Goal: Task Accomplishment & Management: Manage account settings

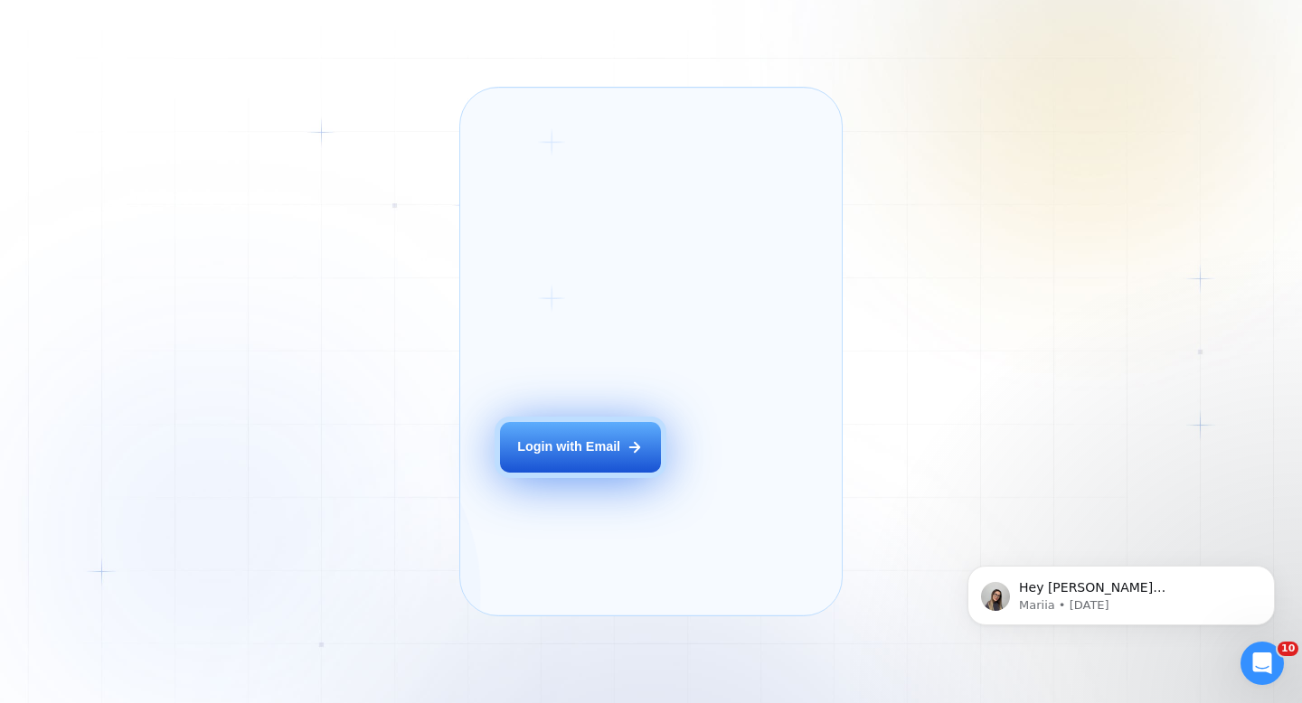
click at [640, 456] on icon at bounding box center [635, 447] width 16 height 16
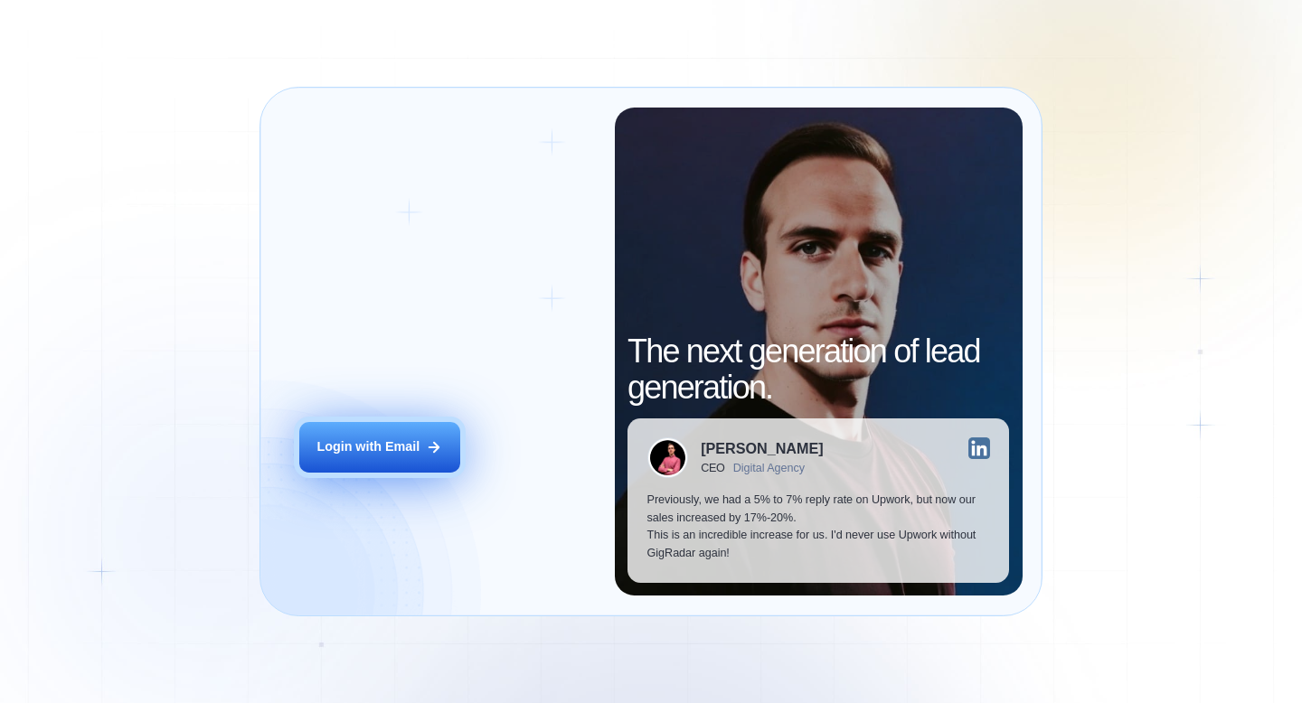
click at [396, 436] on button "Login with Email" at bounding box center [379, 447] width 161 height 51
